Goal: Task Accomplishment & Management: Manage account settings

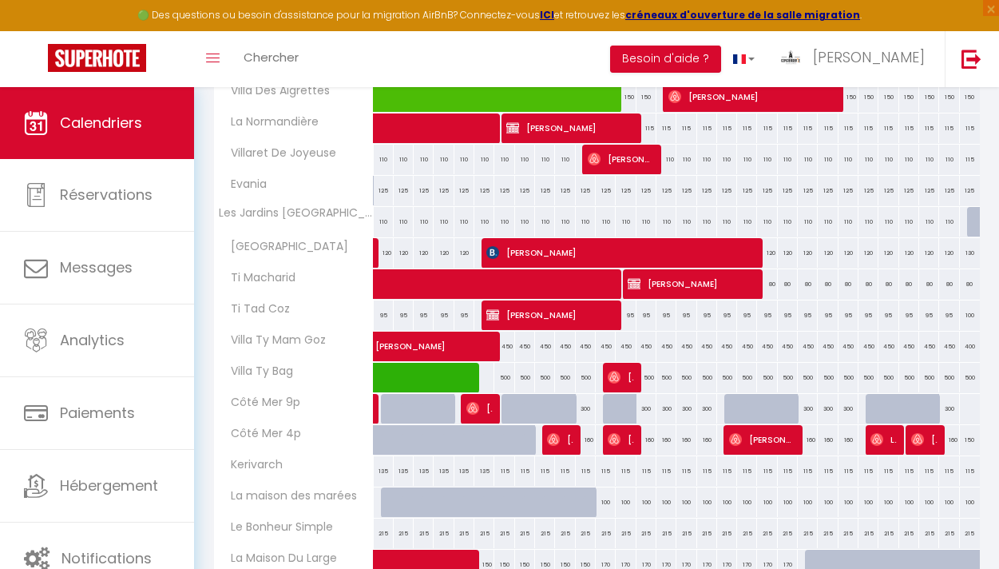
scroll to position [422, 0]
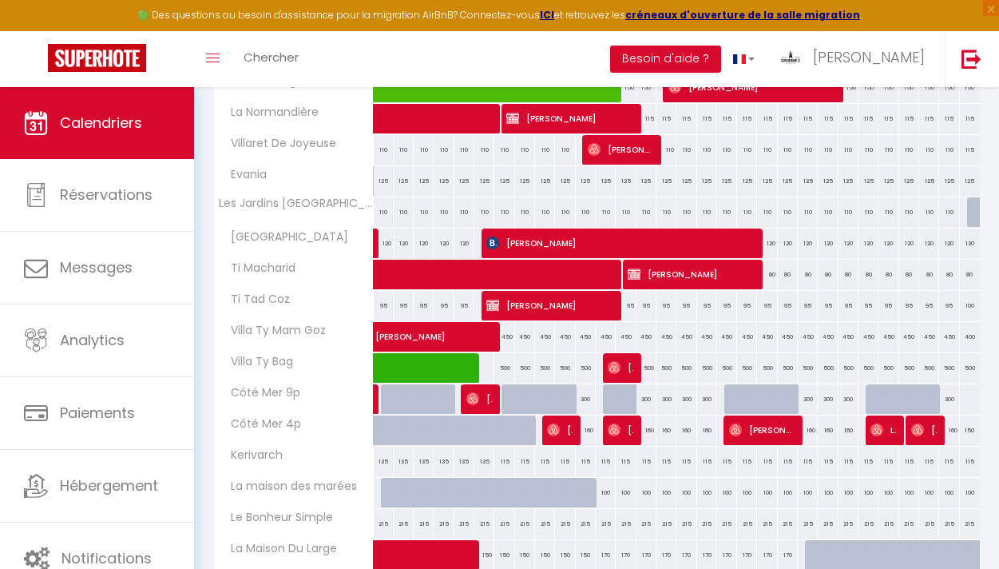
click at [608, 494] on div "100" at bounding box center [606, 493] width 20 height 30
type input "100"
type input "Ven 12 Septembre 2025"
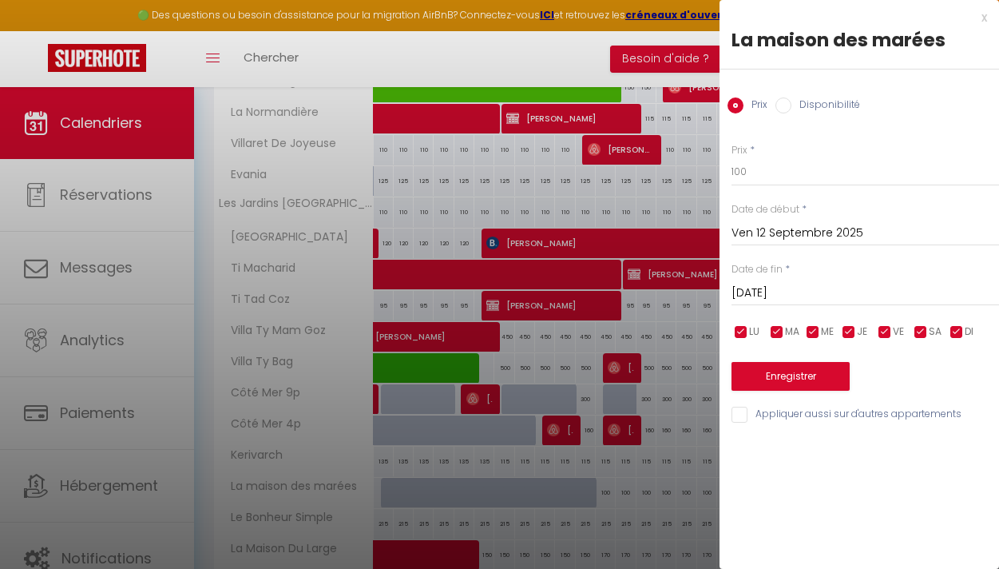
click at [760, 292] on input "[DATE]" at bounding box center [866, 293] width 268 height 21
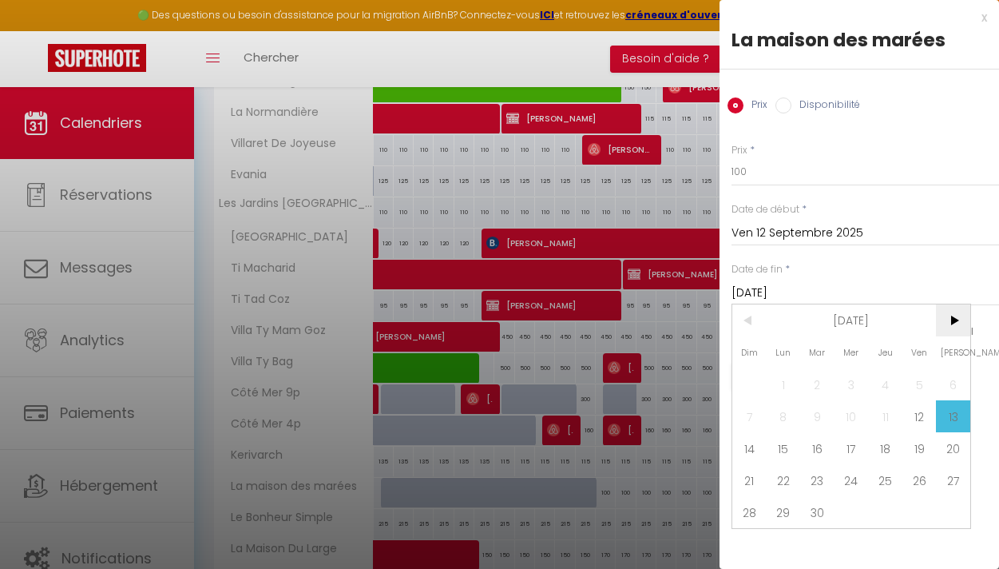
click at [947, 329] on span ">" at bounding box center [953, 320] width 34 height 32
click at [844, 445] on span "12" at bounding box center [852, 448] width 34 height 32
type input "Mer 12 Novembre 2025"
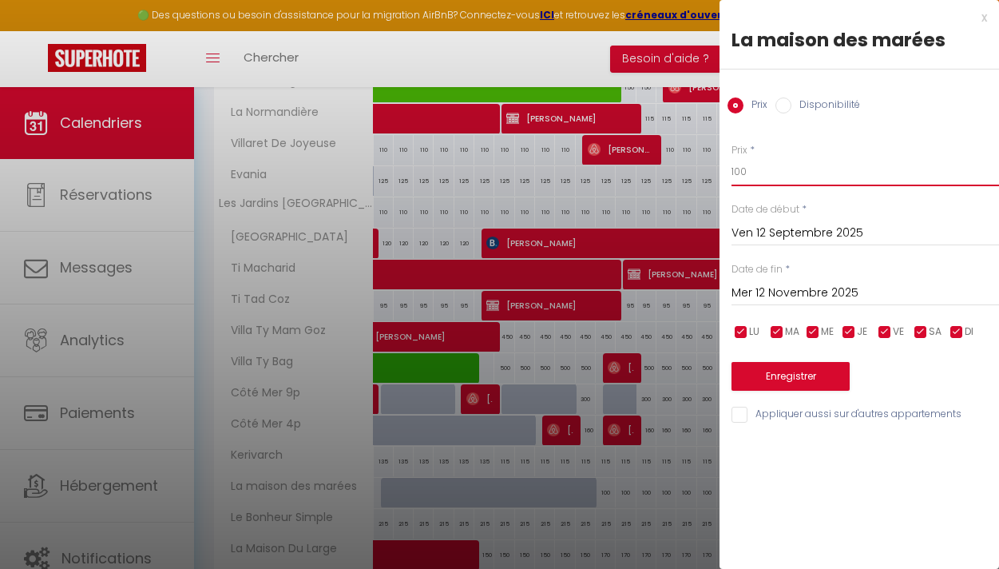
drag, startPoint x: 753, startPoint y: 176, endPoint x: 722, endPoint y: 175, distance: 31.2
click at [726, 175] on div "Prix * 100 Statut * Disponible Indisponible Date de début * [DATE] < [DATE] > D…" at bounding box center [860, 274] width 280 height 302
type input "90"
click at [780, 367] on button "Enregistrer" at bounding box center [791, 376] width 118 height 29
